Goal: Task Accomplishment & Management: Use online tool/utility

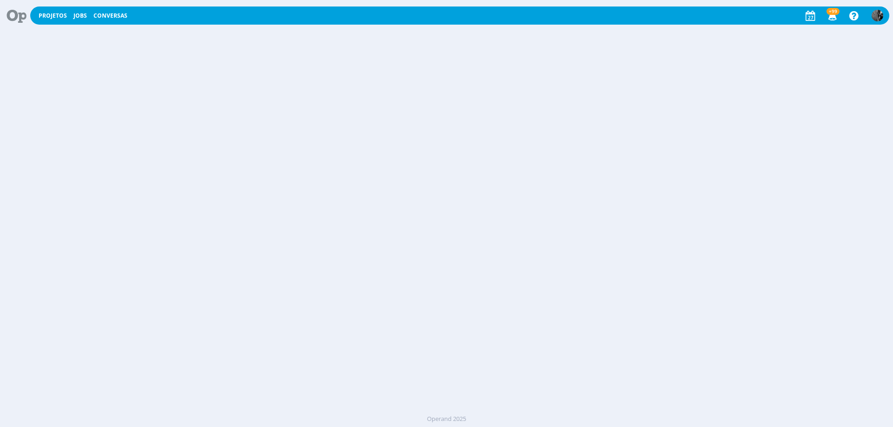
click at [543, 53] on div "Projetos Jobs Conversas +99 Notificações Central de Ajuda Área de Membros Impla…" at bounding box center [446, 213] width 893 height 427
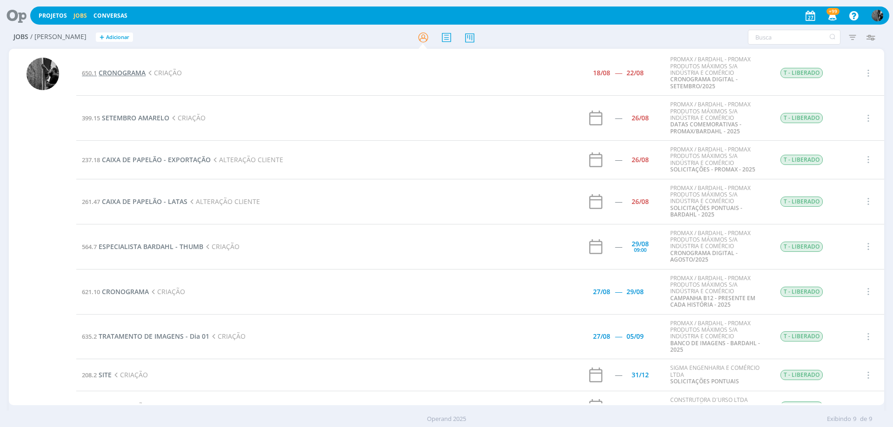
click at [125, 69] on span "CRONOGRAMA" at bounding box center [122, 72] width 47 height 9
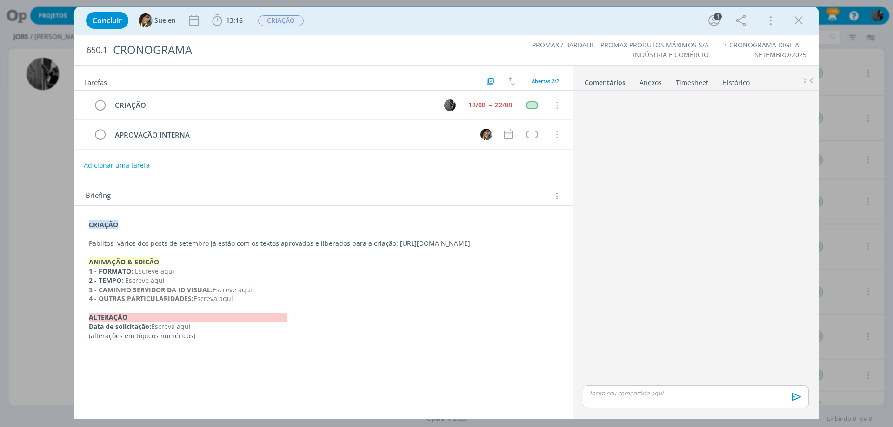
drag, startPoint x: 391, startPoint y: 243, endPoint x: 538, endPoint y: 249, distance: 147.1
click at [538, 248] on p "Pablitos, vários dos posts de setembro já estão com os textos aprovados e liber…" at bounding box center [324, 243] width 470 height 9
copy p "[URL][DOMAIN_NAME]"
click at [236, 23] on span "13:16" at bounding box center [234, 20] width 17 height 9
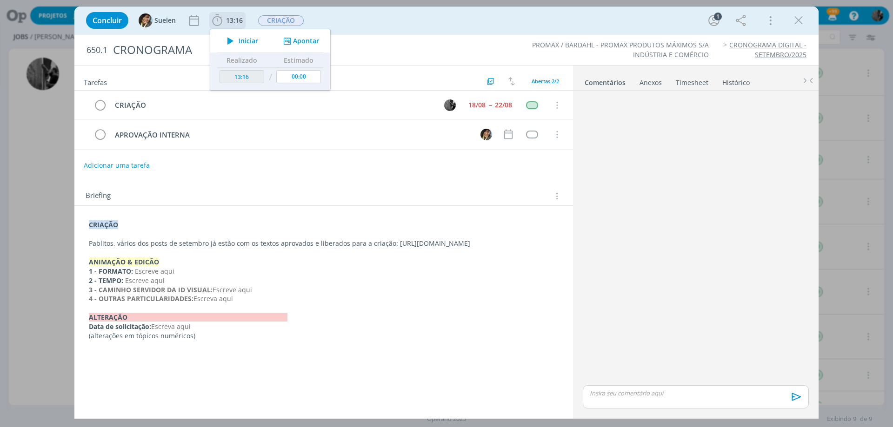
click at [232, 41] on icon "dialog" at bounding box center [230, 41] width 16 height 12
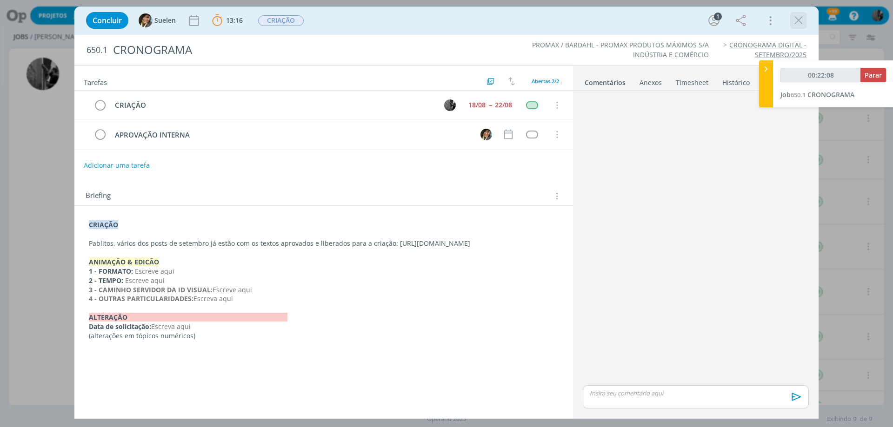
click at [800, 20] on icon "dialog" at bounding box center [799, 20] width 14 height 14
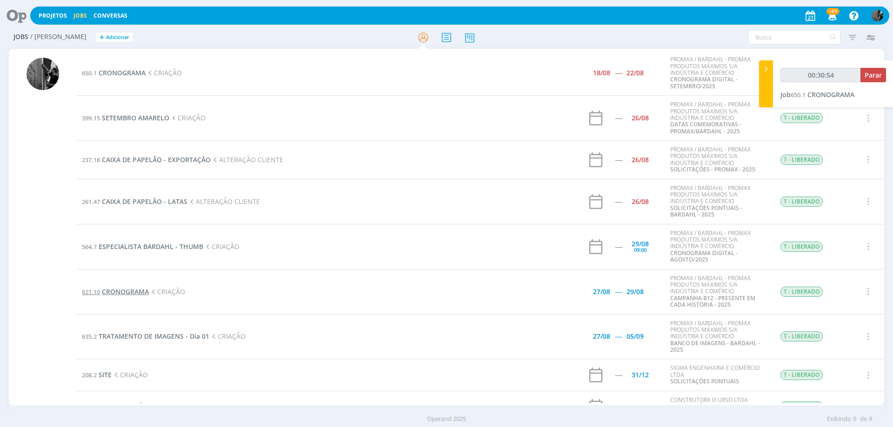
click at [122, 289] on span "CRONOGRAMA" at bounding box center [125, 291] width 47 height 9
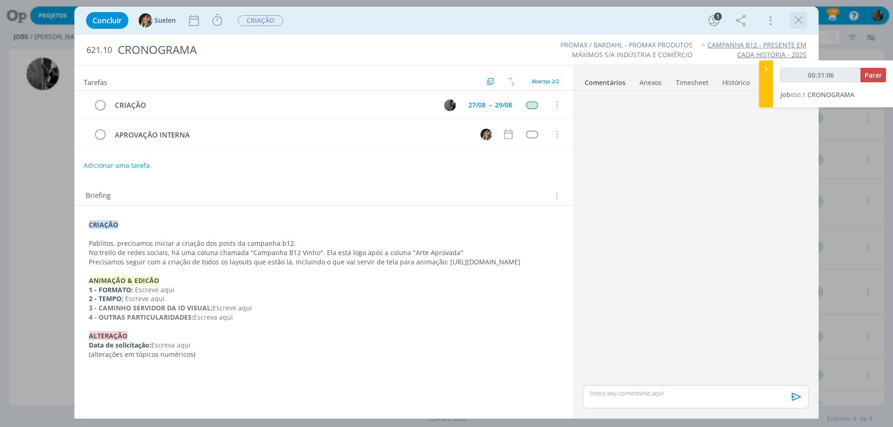
click at [807, 17] on div "dialog" at bounding box center [798, 20] width 17 height 17
click at [797, 21] on icon "dialog" at bounding box center [799, 20] width 14 height 14
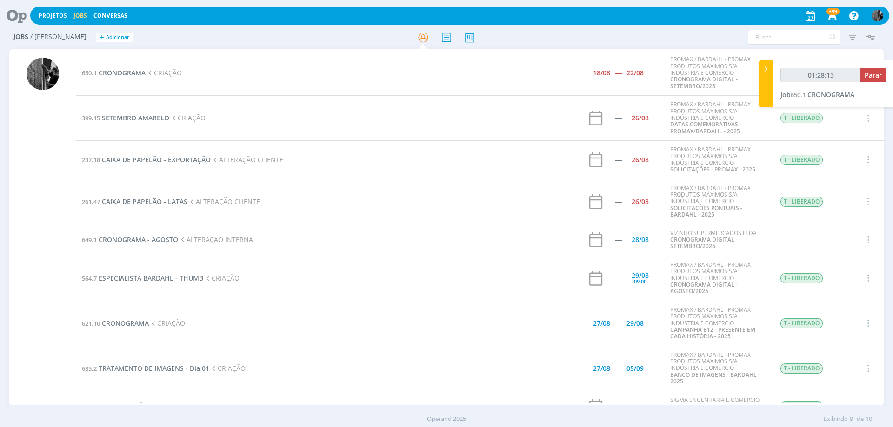
type input "01:29:13"
